Goal: Check status: Check status

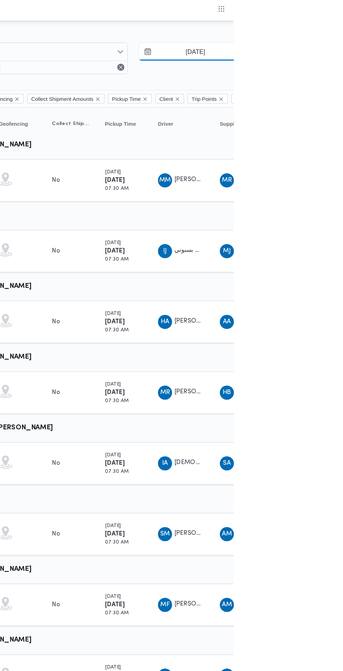
click at [324, 40] on input "22/8/2025" at bounding box center [307, 41] width 79 height 14
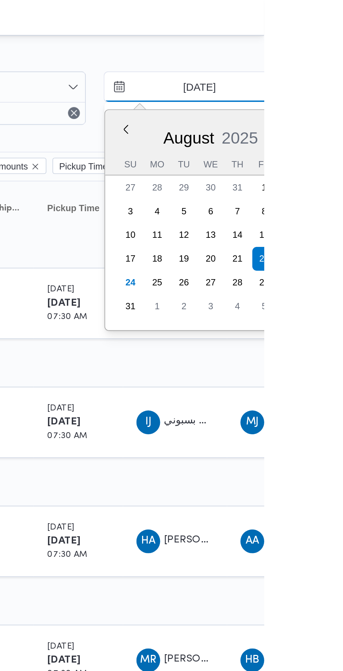
type input "[DATE]"
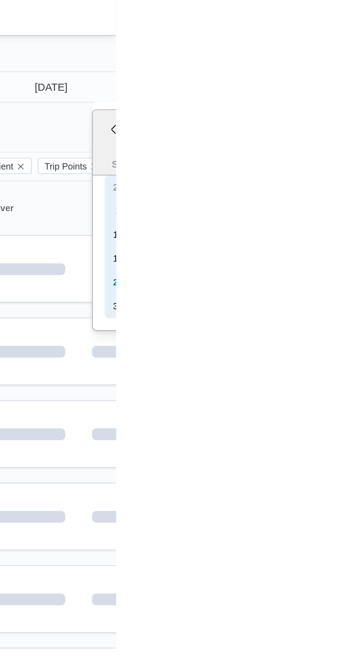
click at [343, 135] on div "24" at bounding box center [343, 132] width 11 height 11
type input "[DATE]"
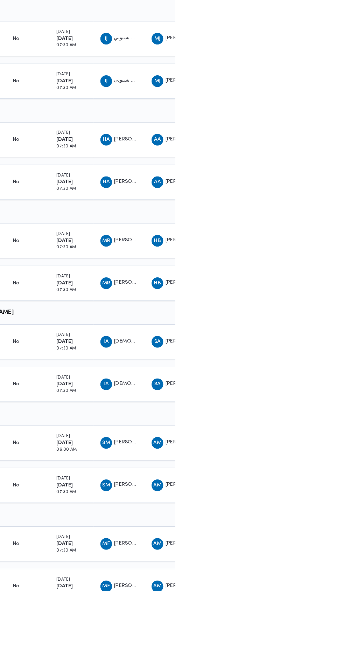
scroll to position [0, 11]
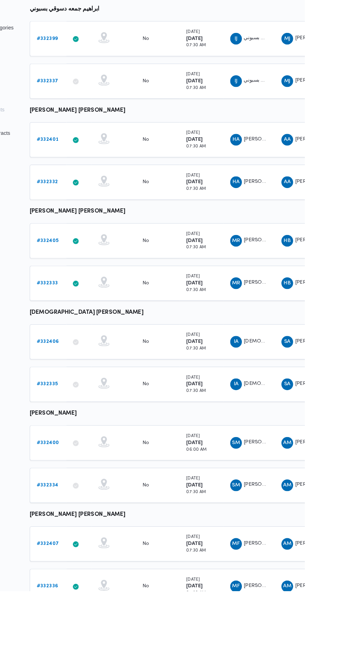
click at [94, 432] on b "# 332406" at bounding box center [96, 432] width 21 height 5
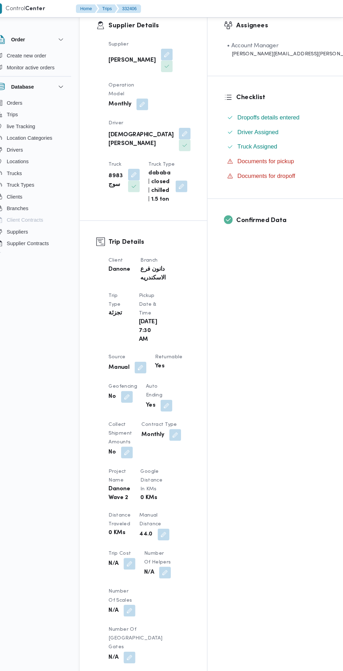
scroll to position [122, 0]
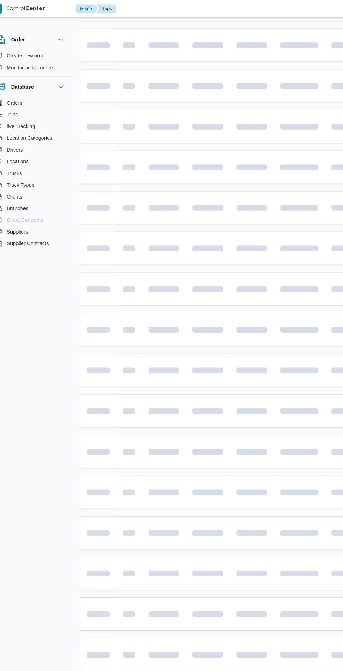
scroll to position [0, 11]
